Goal: Transaction & Acquisition: Purchase product/service

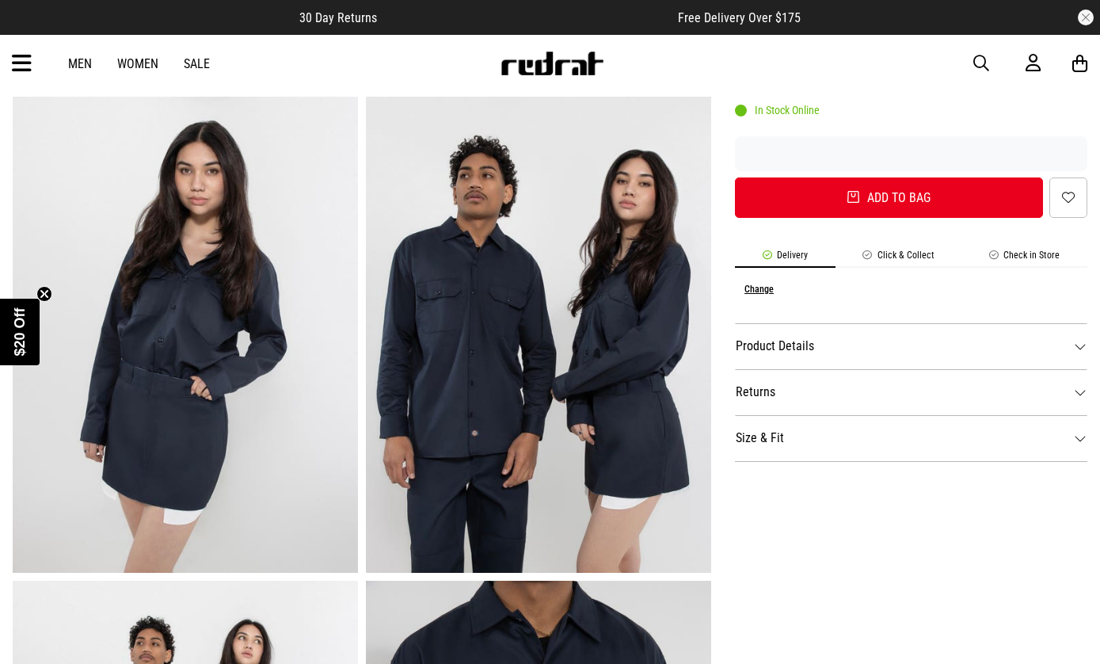
scroll to position [540, 0]
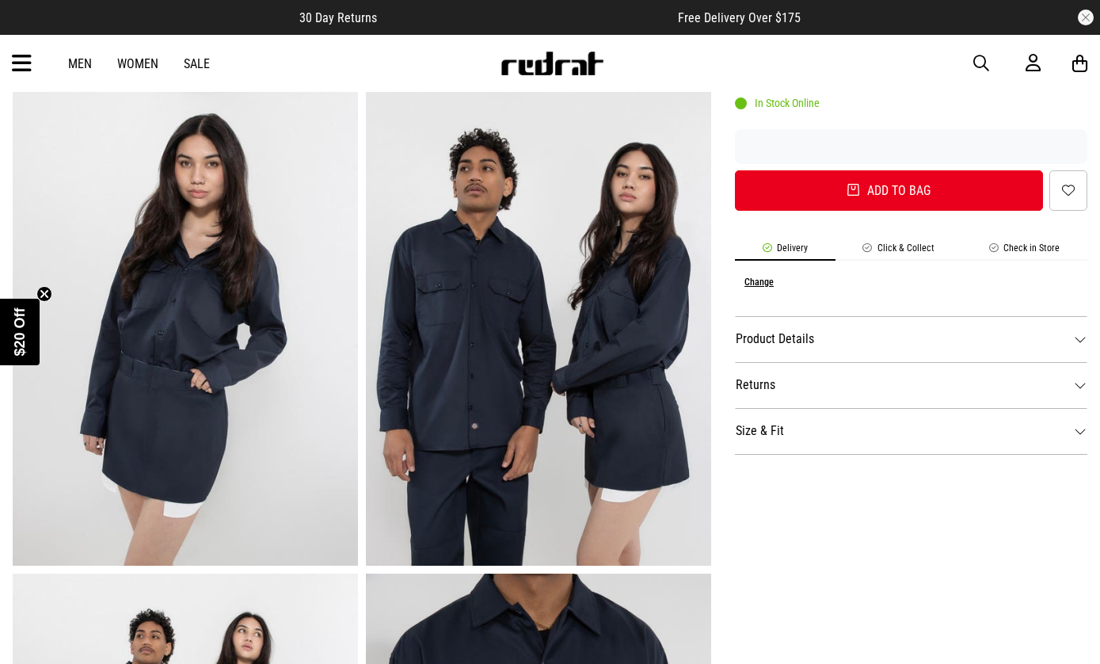
click at [965, 346] on dt "Product Details" at bounding box center [911, 339] width 352 height 46
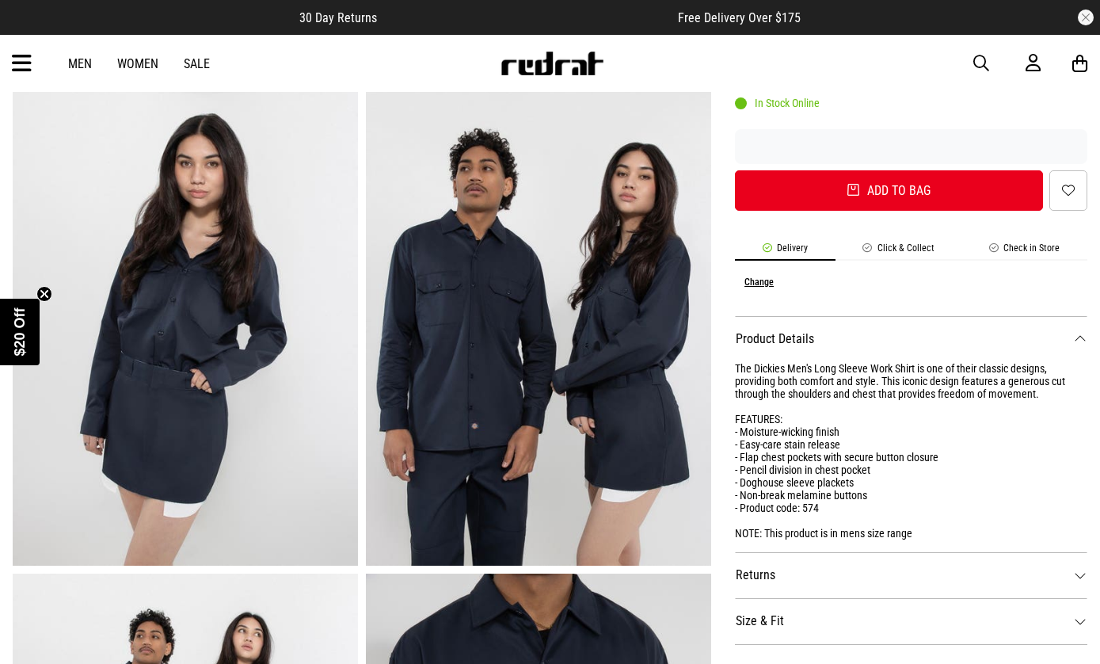
click at [973, 341] on dt "Product Details" at bounding box center [911, 339] width 352 height 46
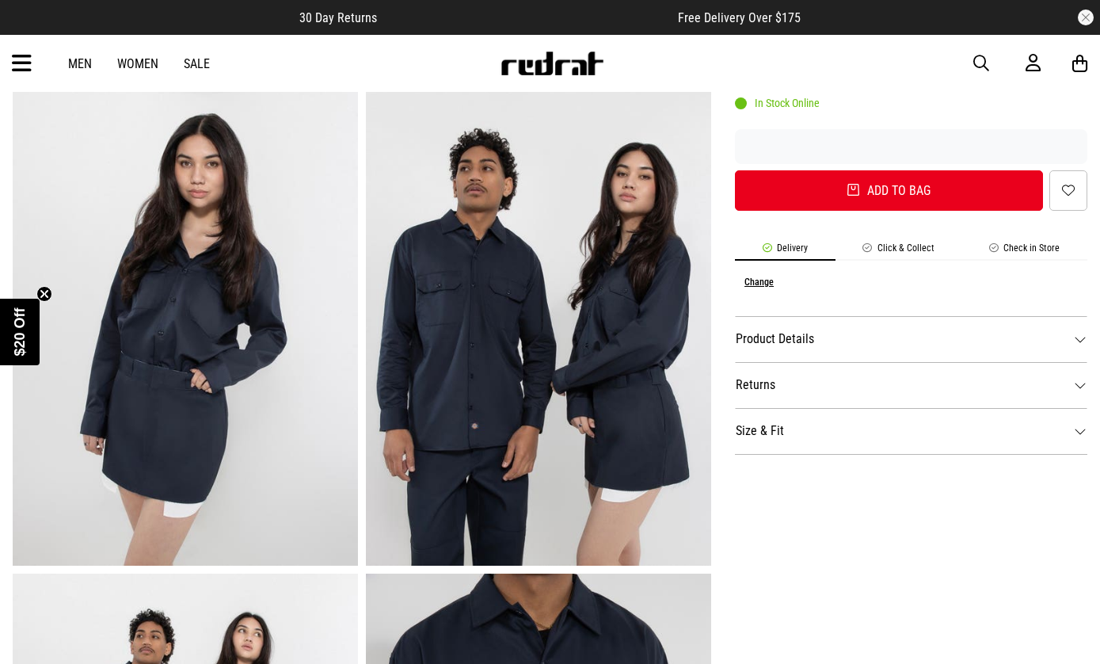
click at [991, 346] on dt "Product Details" at bounding box center [911, 339] width 352 height 46
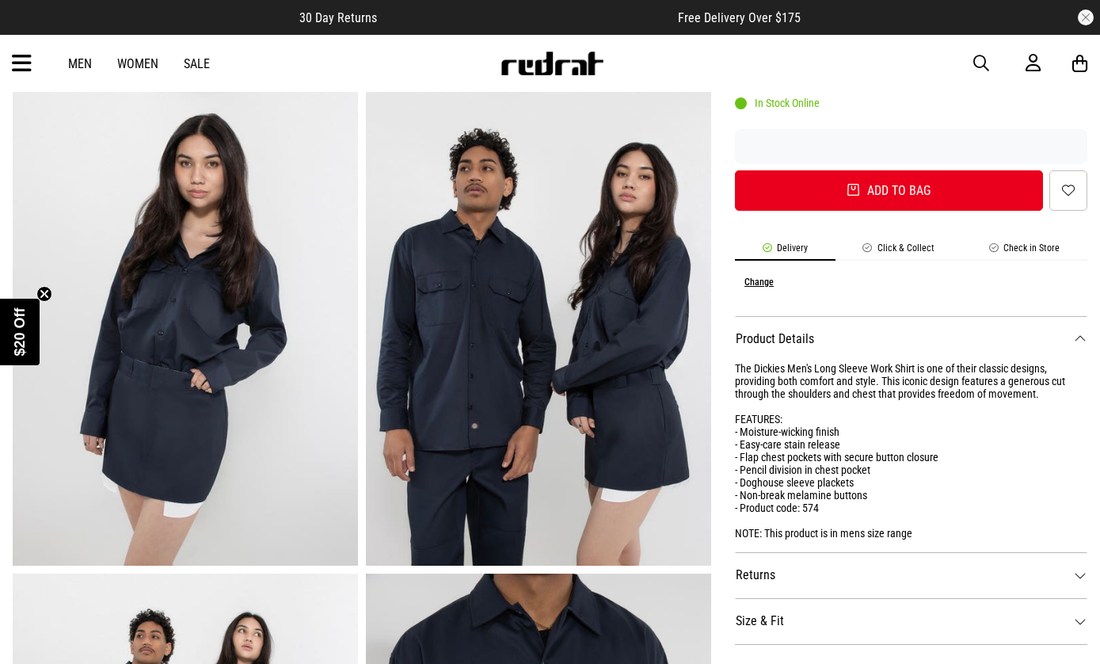
click at [996, 335] on dt "Product Details" at bounding box center [911, 339] width 352 height 46
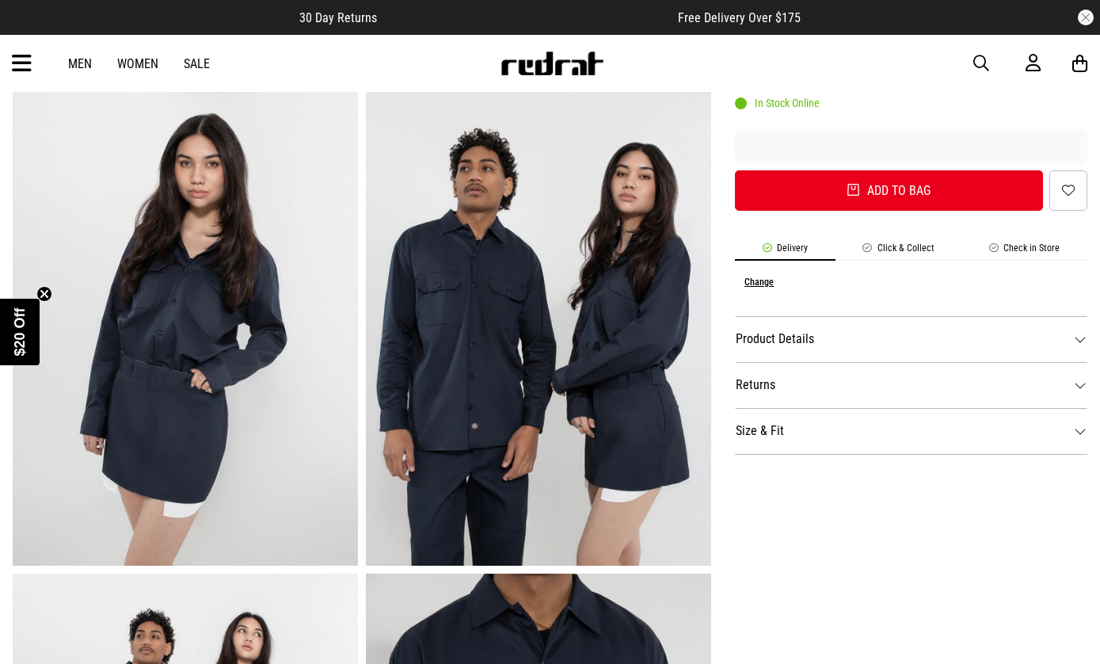
click at [997, 333] on dt "Product Details" at bounding box center [911, 339] width 352 height 46
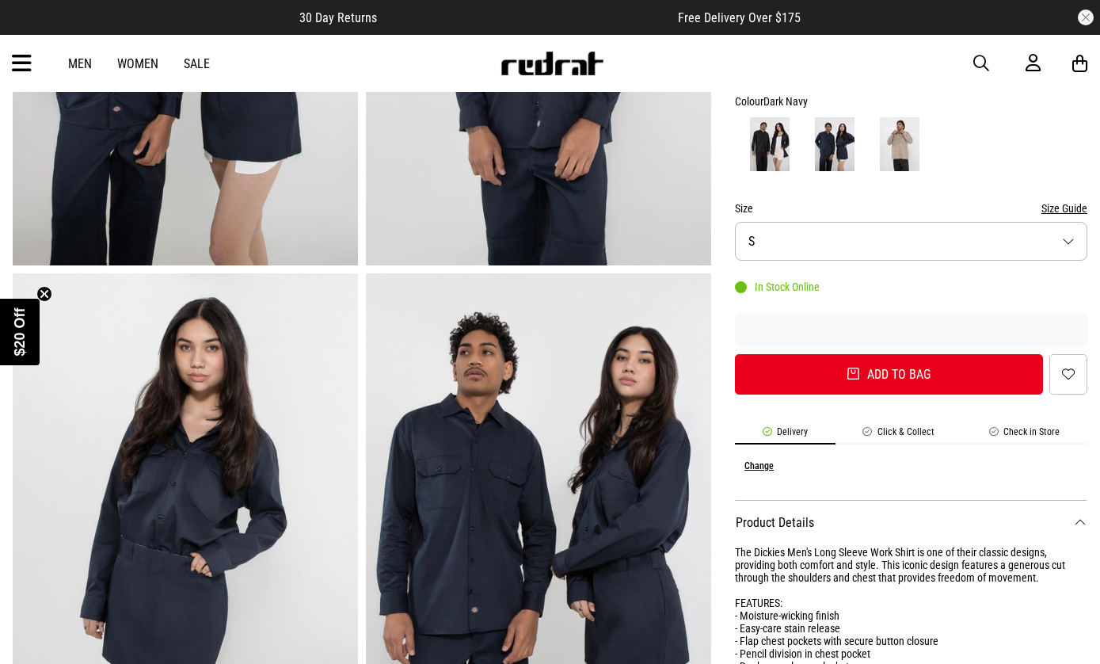
scroll to position [233, 0]
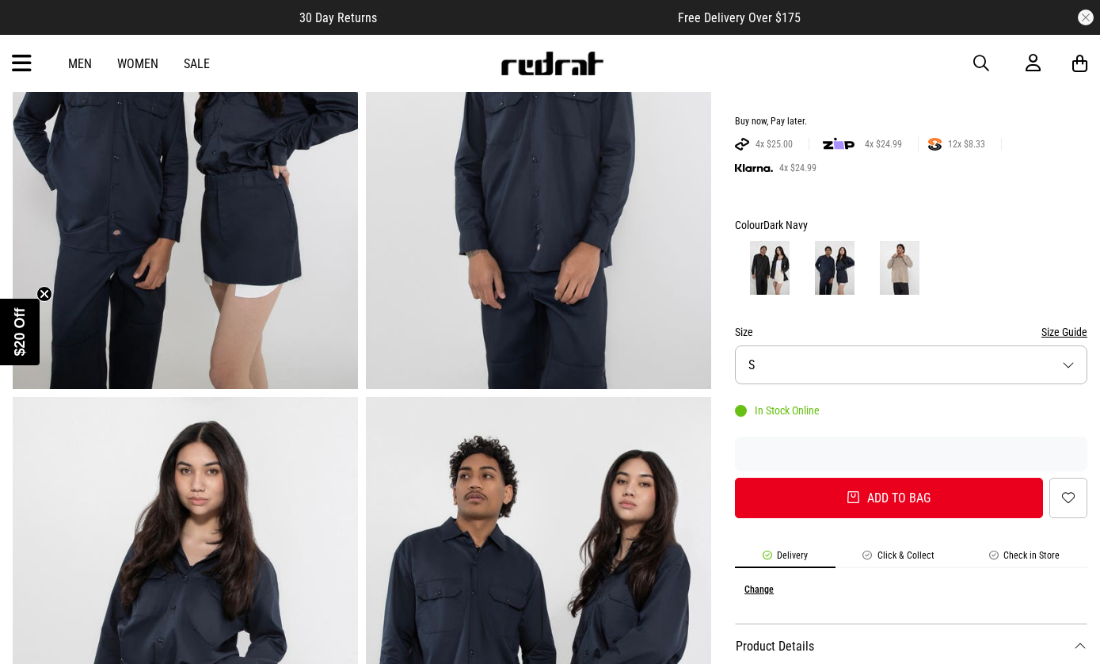
click at [780, 261] on img at bounding box center [770, 268] width 40 height 54
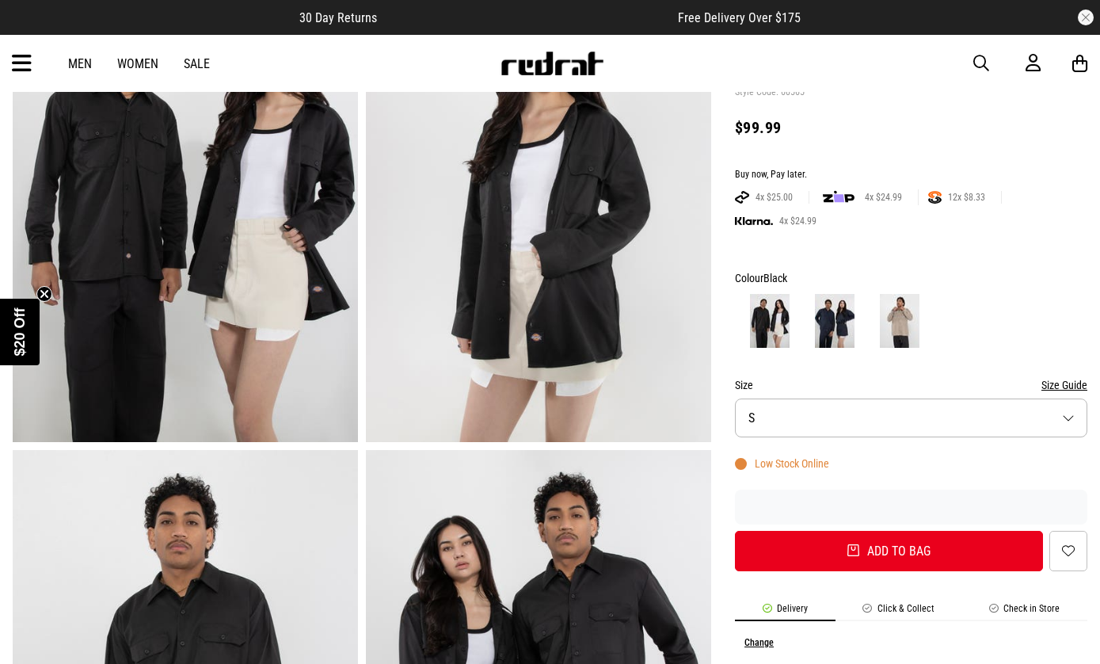
scroll to position [13, 0]
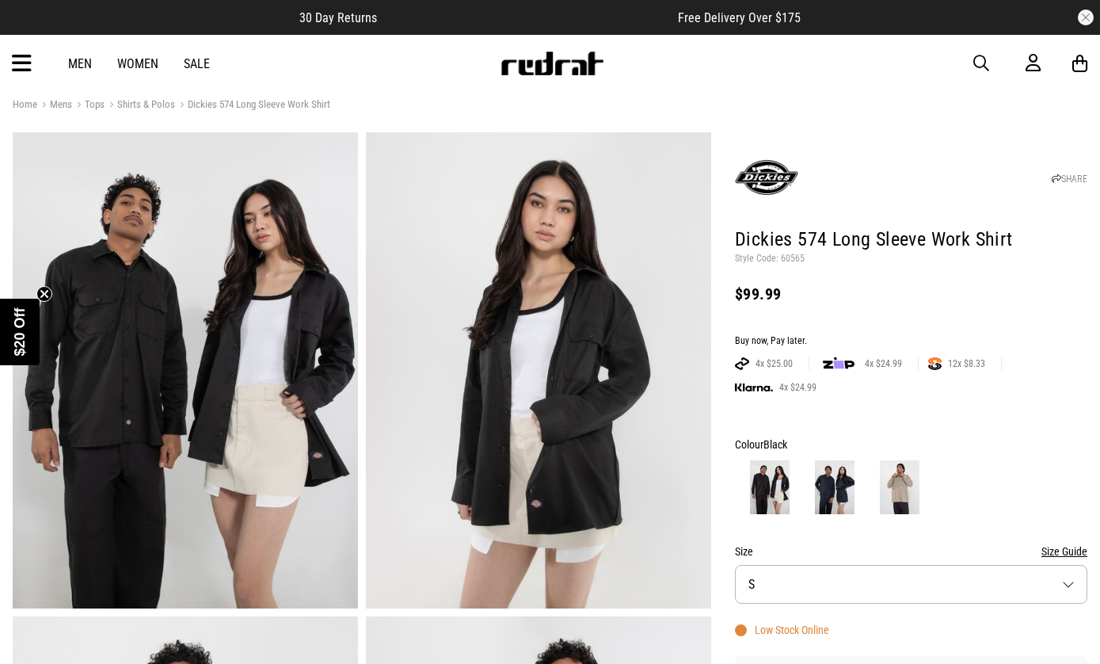
click at [850, 498] on img at bounding box center [835, 487] width 40 height 54
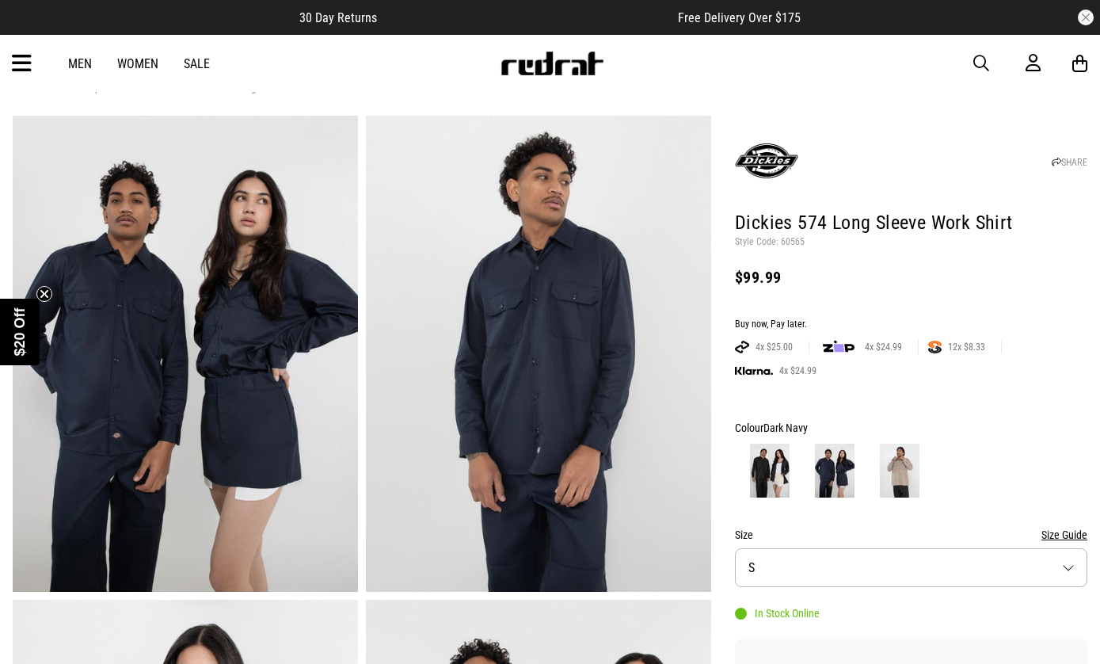
scroll to position [33, 0]
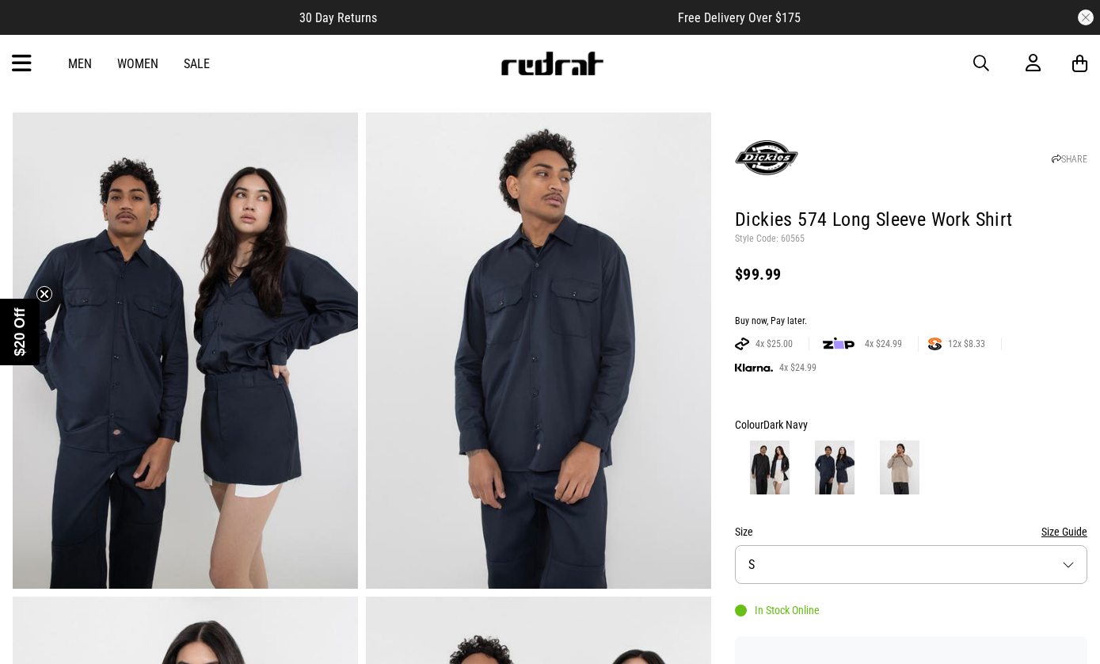
click at [910, 473] on img at bounding box center [900, 467] width 40 height 54
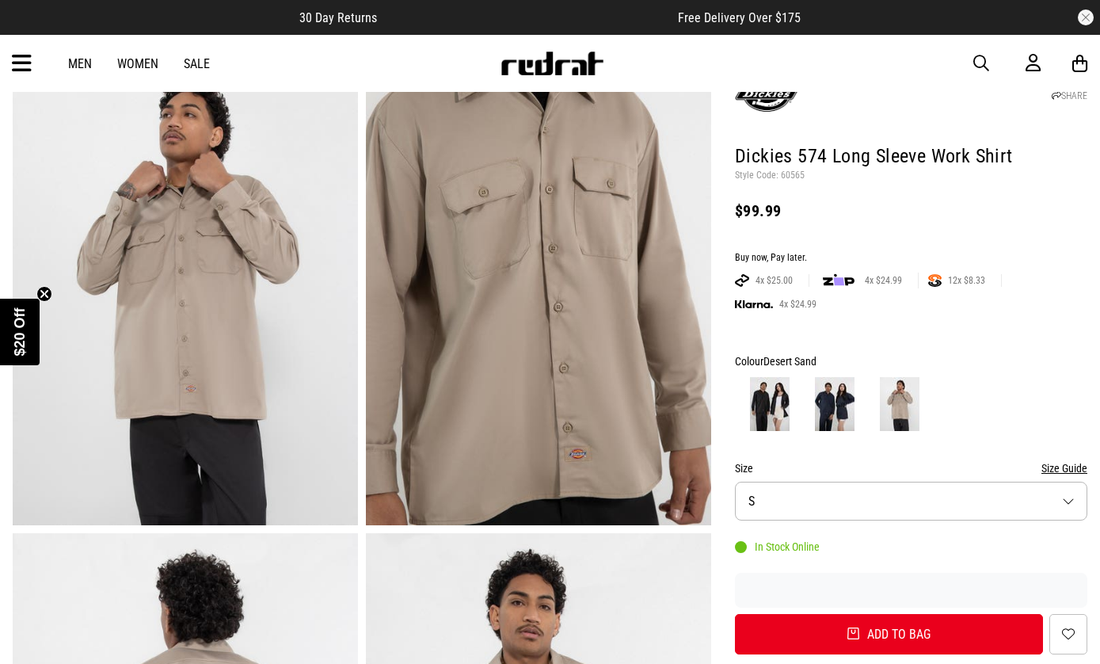
click at [833, 404] on img at bounding box center [835, 404] width 40 height 54
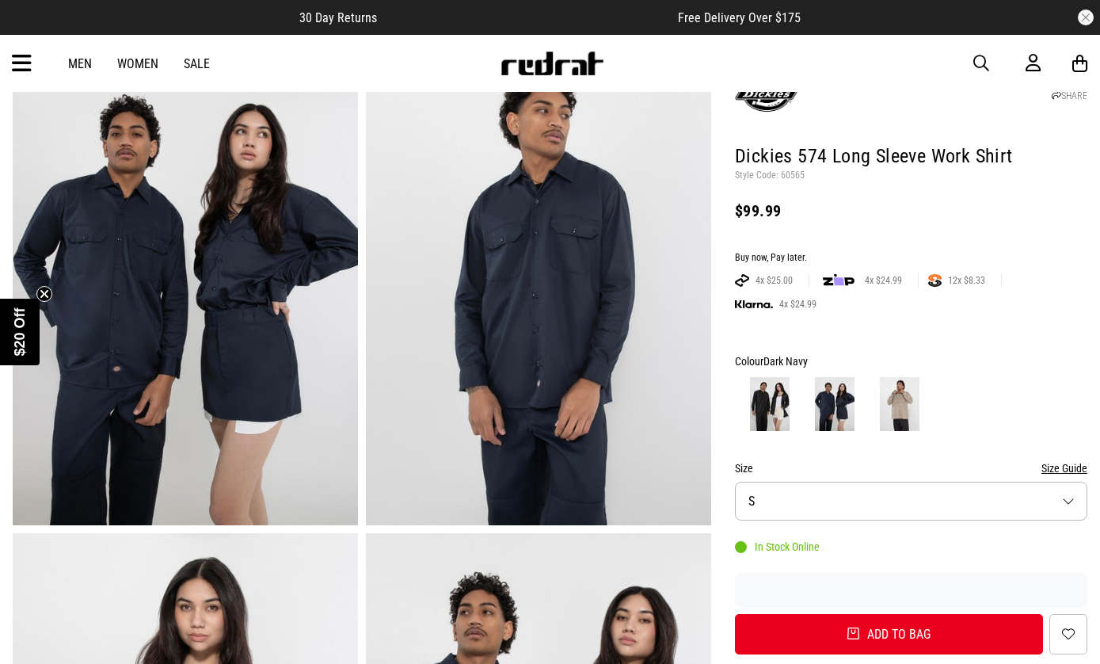
click at [913, 505] on button "Size S" at bounding box center [911, 501] width 352 height 39
